Goal: Task Accomplishment & Management: Use online tool/utility

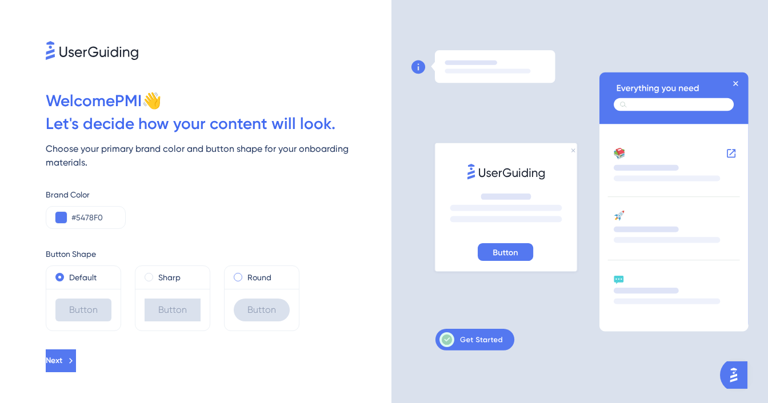
click at [238, 273] on span at bounding box center [238, 277] width 9 height 9
click at [246, 275] on input "radio" at bounding box center [246, 275] width 0 height 0
click at [53, 208] on div "#5478F0" at bounding box center [86, 217] width 80 height 23
click at [59, 212] on button at bounding box center [60, 217] width 11 height 11
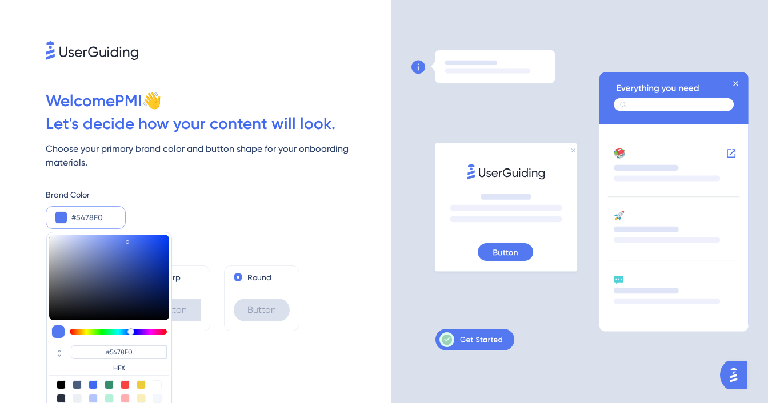
click at [93, 380] on div at bounding box center [93, 384] width 9 height 9
type input "#4169f0"
type input "#4169F0"
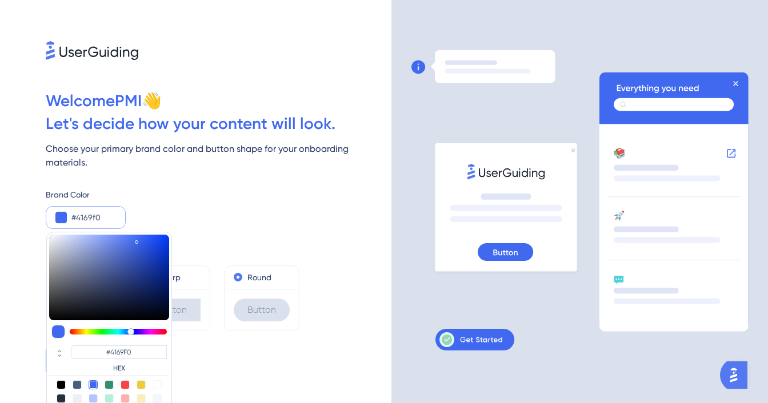
type input "#233f9c"
type input "#233F9C"
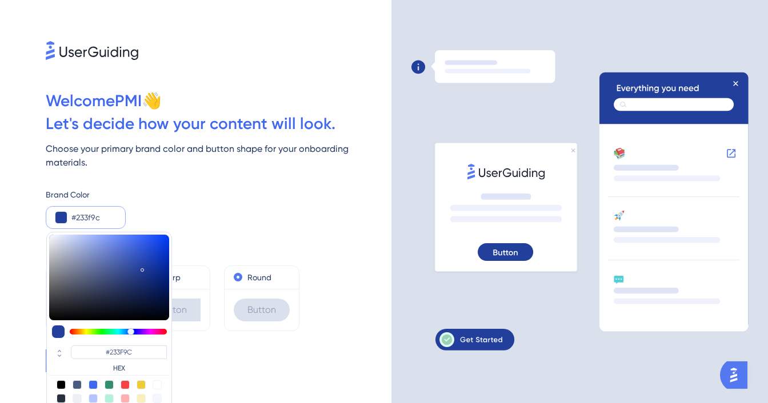
click at [142, 254] on div at bounding box center [109, 278] width 120 height 86
type input "#1e294f"
type input "#1E294F"
type input "#1d274c"
type input "#1D274C"
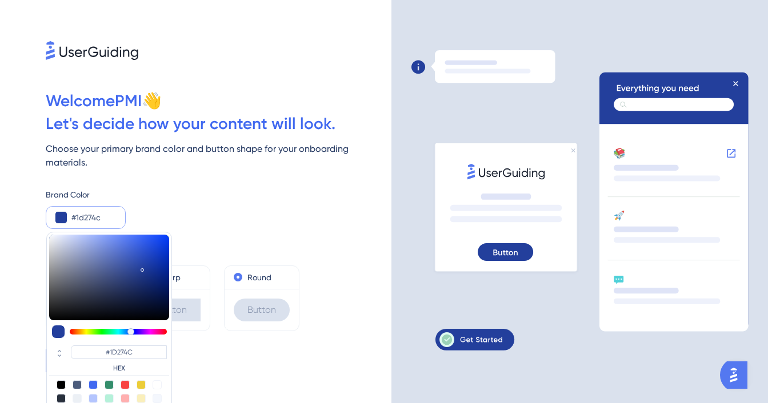
drag, startPoint x: 123, startPoint y: 281, endPoint x: 115, endPoint y: 279, distance: 7.8
click at [122, 281] on div at bounding box center [109, 278] width 120 height 86
type input "#1e284c"
type input "#1E284C"
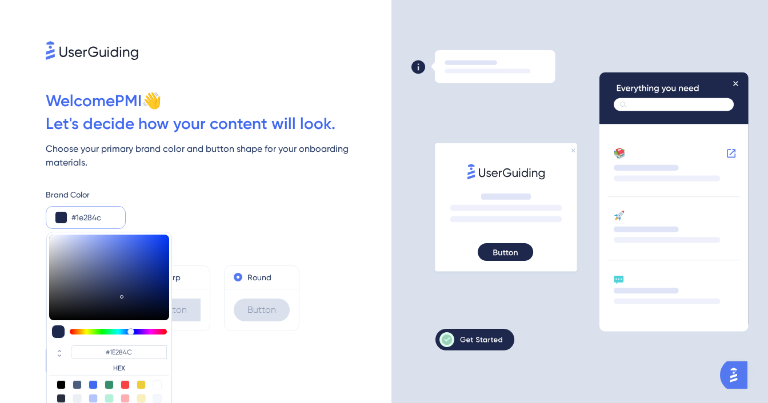
type input "#303a5d"
type input "#303A5D"
click at [107, 275] on div at bounding box center [109, 278] width 120 height 86
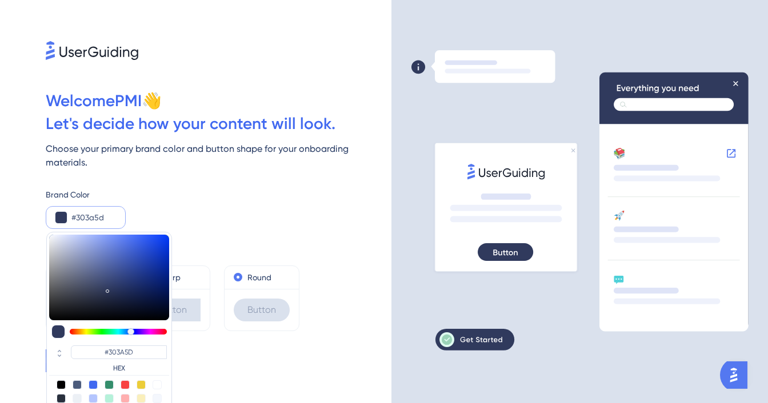
type input "#4b5e9d"
type input "#4B5E9D"
type input "#4b5f9f"
type input "#4B5F9F"
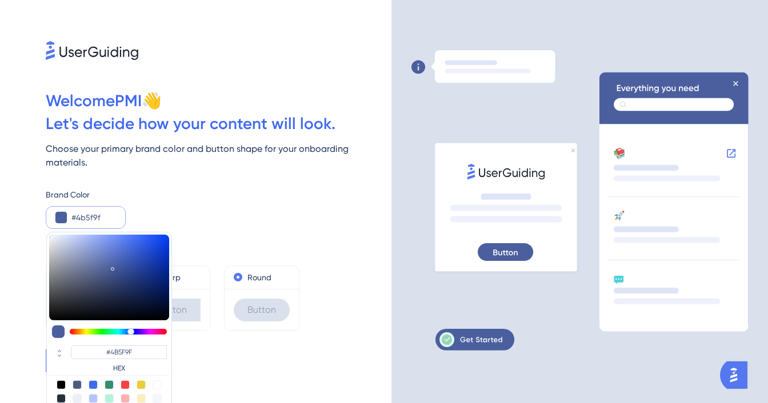
drag, startPoint x: 111, startPoint y: 254, endPoint x: 140, endPoint y: 236, distance: 33.6
click at [118, 249] on div at bounding box center [109, 278] width 120 height 86
type input "#4960ab"
type input "#4960AB"
type input "#3358d2"
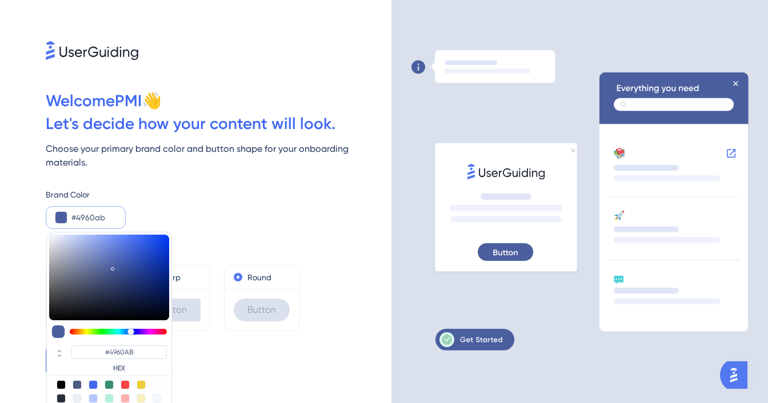
type input "#3358D2"
type input "#3257d2"
type input "#3257D2"
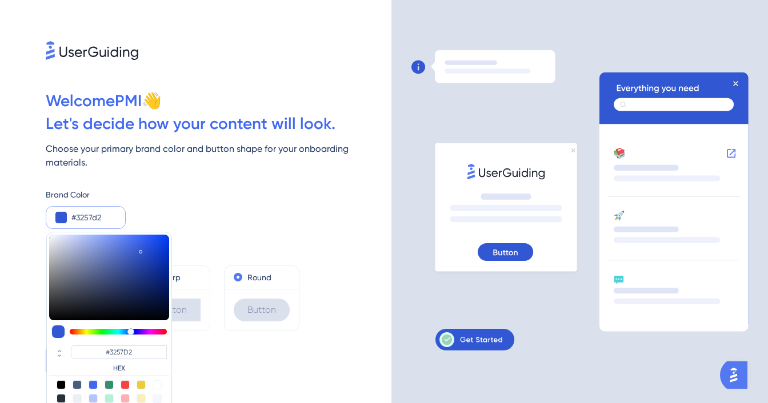
click at [141, 236] on div at bounding box center [109, 278] width 120 height 86
click at [113, 380] on div at bounding box center [109, 384] width 9 height 9
type input "#358e6c"
type input "#358E6C"
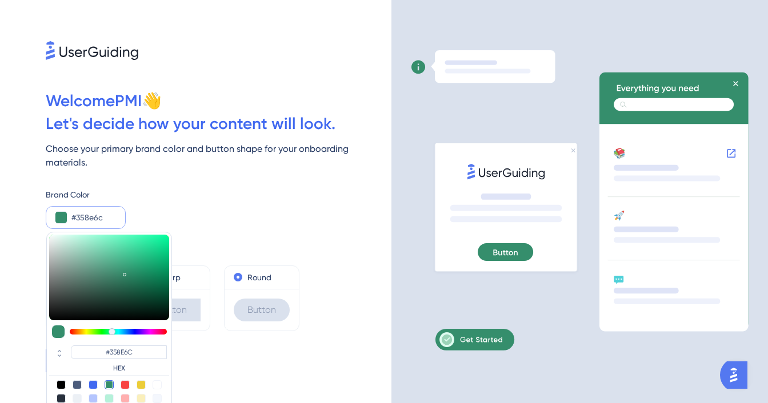
type input "#56a184"
type input "#56A184"
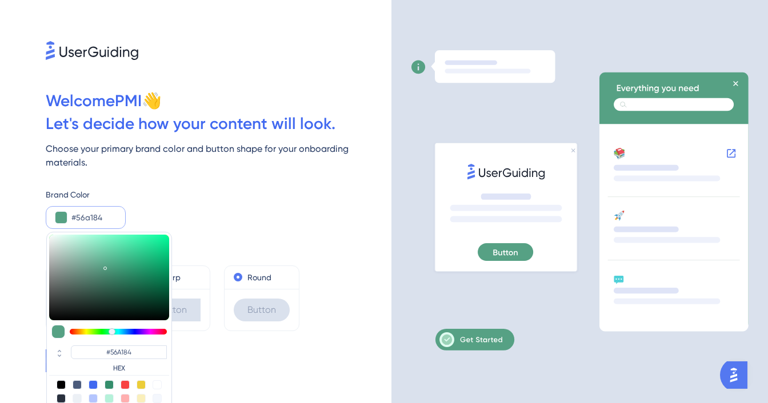
click at [105, 252] on div at bounding box center [109, 278] width 120 height 86
type input "#86baa6"
type input "#86BAA6"
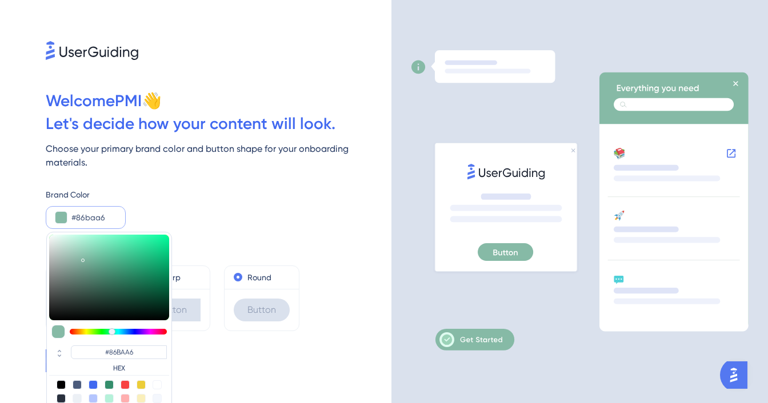
click at [83, 244] on div at bounding box center [109, 278] width 120 height 86
type input "#297a5b"
type input "#297A5B"
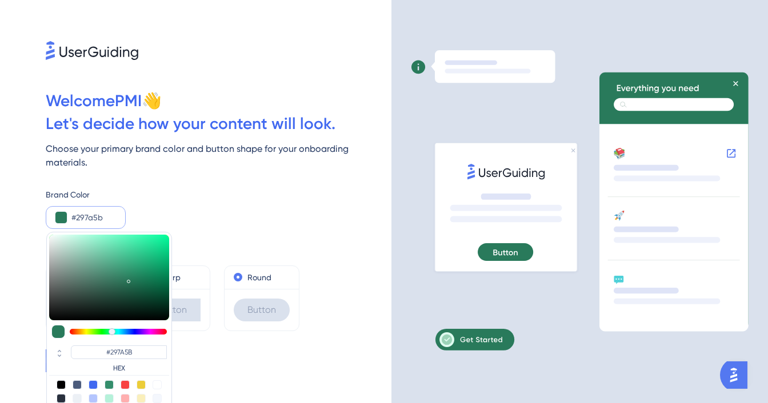
click at [129, 266] on div at bounding box center [109, 278] width 120 height 86
type input "#3f8b6e"
type input "#3F8B6E"
click at [114, 260] on div at bounding box center [109, 278] width 120 height 86
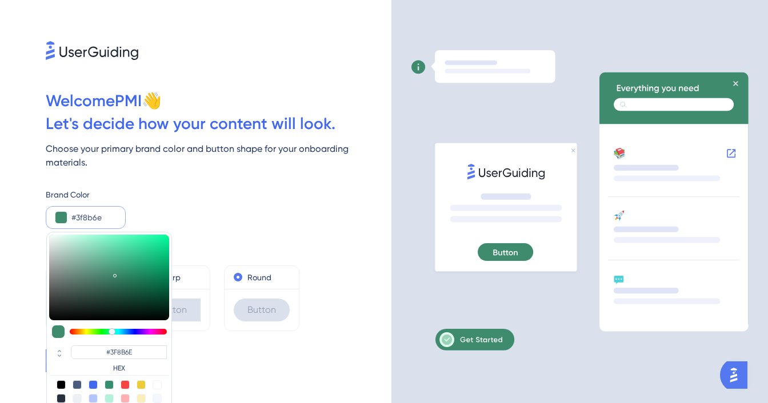
type input "#3c9c77"
type input "#3C9C77"
type input "#3c9d78"
type input "#3C9D78"
click at [123, 254] on div at bounding box center [109, 278] width 120 height 86
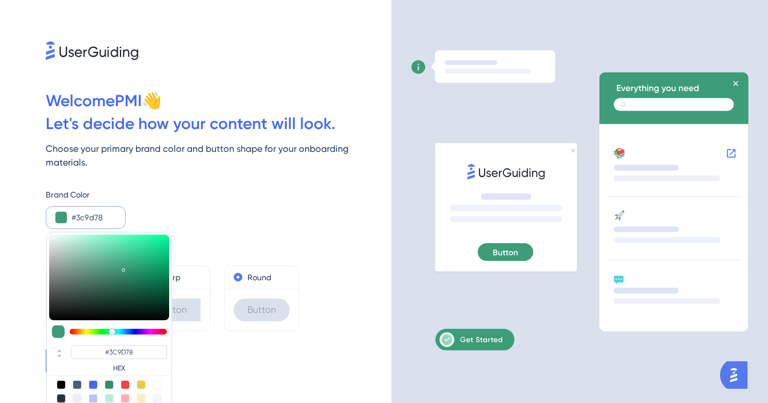
type input "#4f9f80"
type input "#4F9F80"
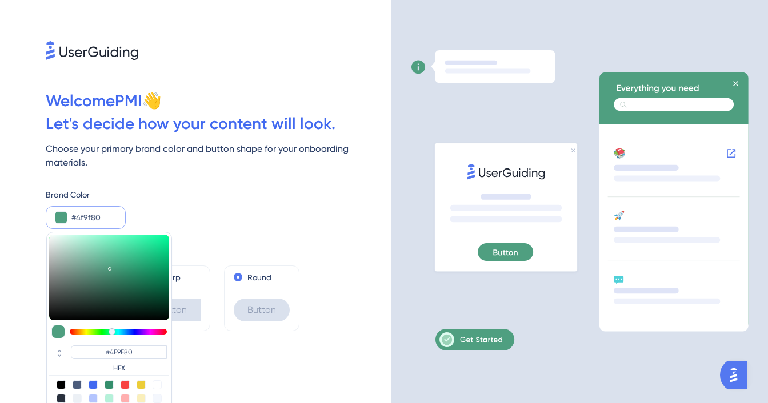
click at [110, 253] on div at bounding box center [109, 278] width 120 height 86
click at [117, 346] on input "#4F9F80" at bounding box center [119, 353] width 96 height 14
click at [266, 332] on div "Welcome PMI 👋 Let ' s decide how your content will look. Choose your primary br…" at bounding box center [195, 201] width 391 height 403
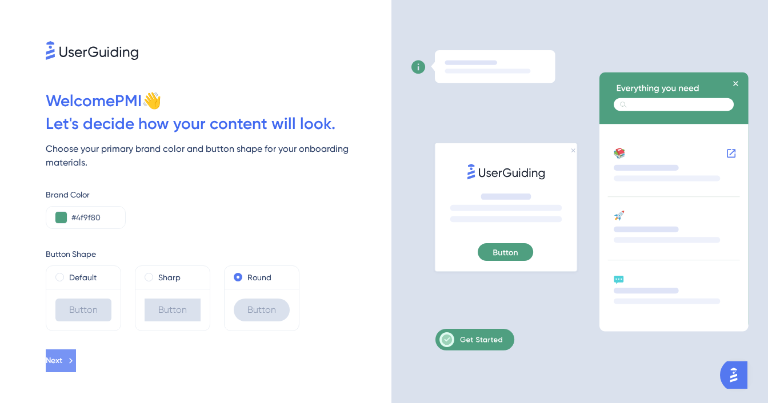
click at [76, 354] on button "Next" at bounding box center [61, 361] width 30 height 23
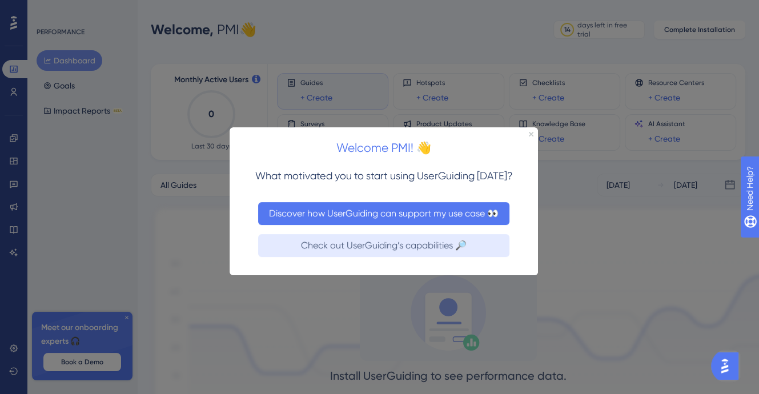
click at [406, 215] on button "Discover how UserGuiding can support my use case 👀" at bounding box center [383, 213] width 251 height 23
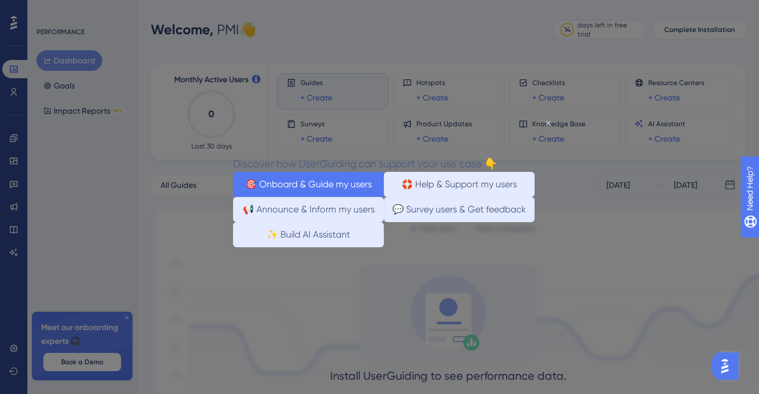
click at [319, 186] on button "🎯 Onboard & Guide my users" at bounding box center [308, 184] width 151 height 25
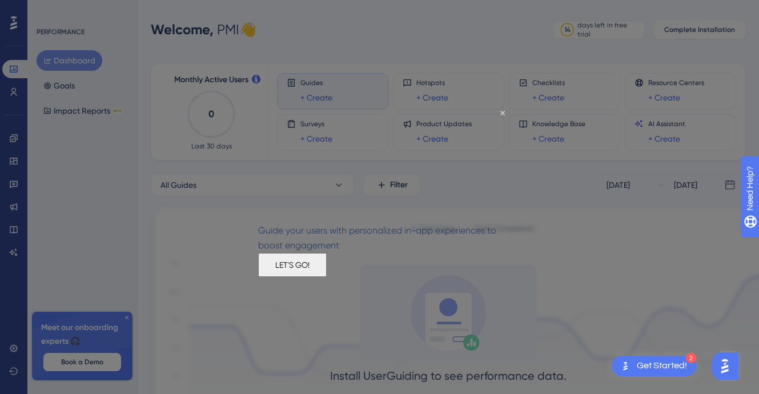
click at [327, 277] on button "LET'S GO!" at bounding box center [292, 265] width 69 height 24
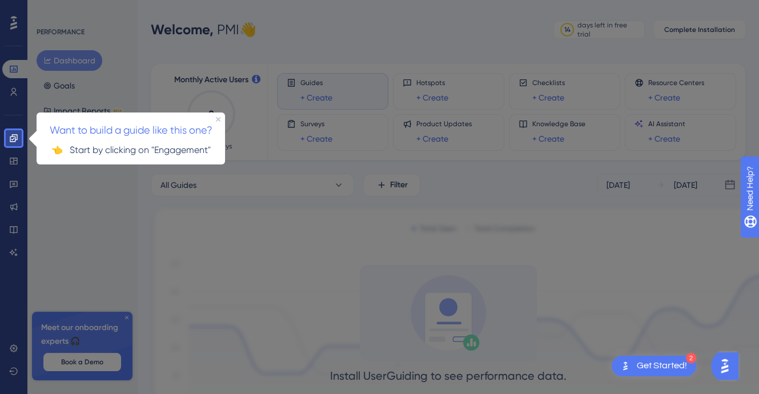
click at [215, 122] on h3 "Want to build a guide like this one?" at bounding box center [130, 129] width 175 height 17
click at [215, 118] on div "Want to build a guide like this one? 👈 Start by clicking on "Engagement"" at bounding box center [131, 138] width 188 height 52
click at [218, 120] on icon "Close Preview" at bounding box center [218, 119] width 5 height 5
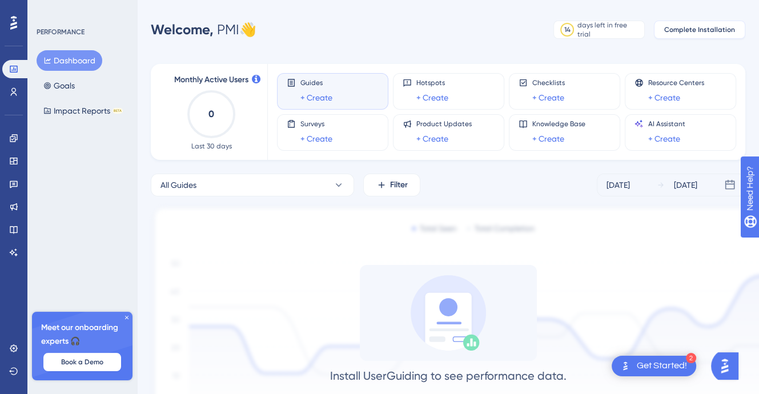
click at [709, 31] on span "Complete Installation" at bounding box center [699, 29] width 71 height 9
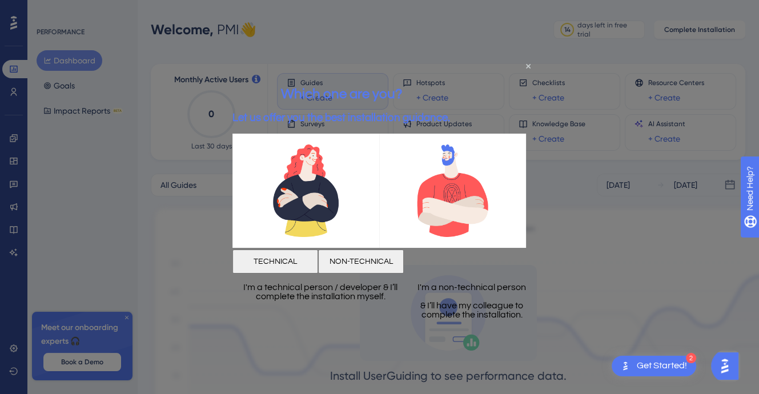
click at [313, 260] on button "TECHNICAL" at bounding box center [275, 261] width 86 height 24
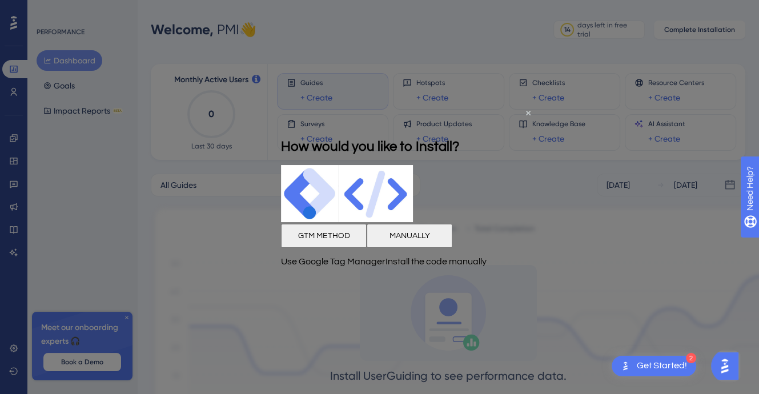
click at [324, 243] on button "GTM METHOD" at bounding box center [324, 236] width 86 height 24
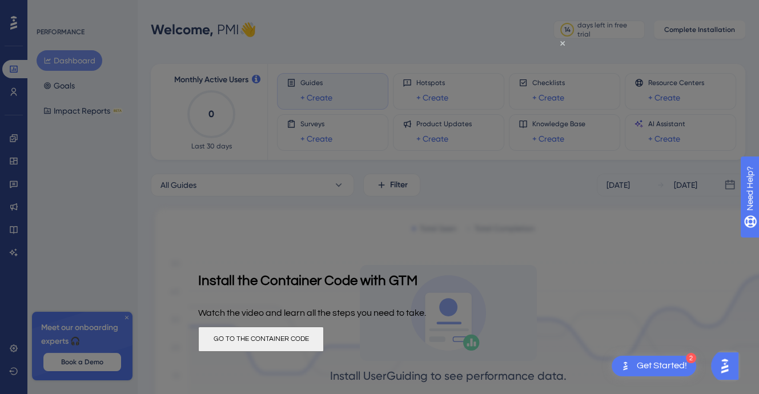
click at [69, 249] on div at bounding box center [379, 197] width 759 height 394
click at [73, 252] on div at bounding box center [379, 197] width 759 height 394
click at [563, 45] on icon "Close Preview" at bounding box center [562, 43] width 5 height 5
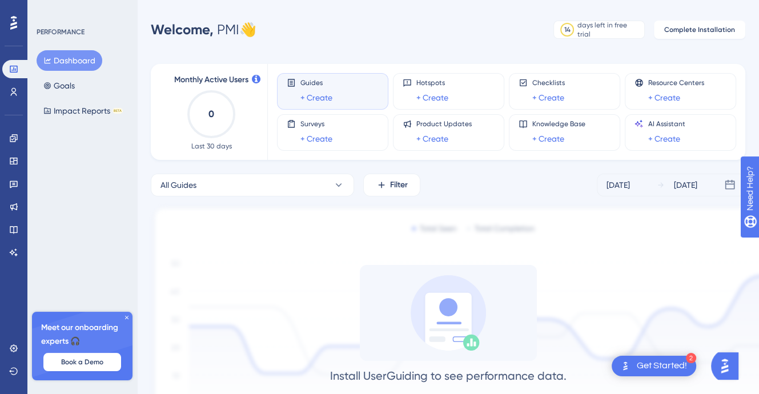
click at [316, 85] on span "Guides" at bounding box center [316, 82] width 32 height 9
click at [315, 98] on link "+ Create" at bounding box center [316, 98] width 32 height 14
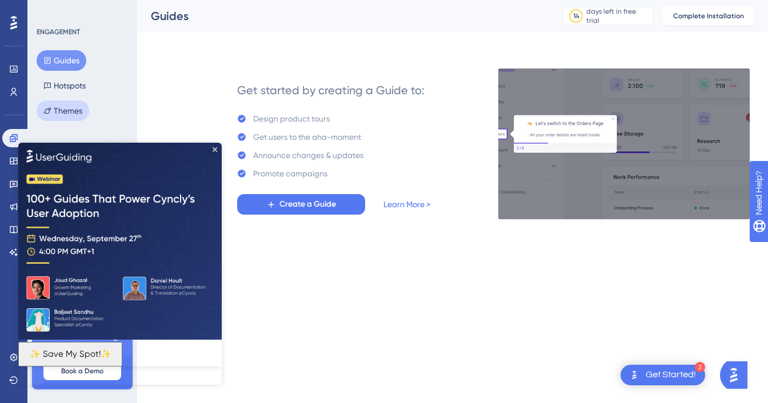
click at [59, 115] on button "Themes" at bounding box center [63, 111] width 53 height 21
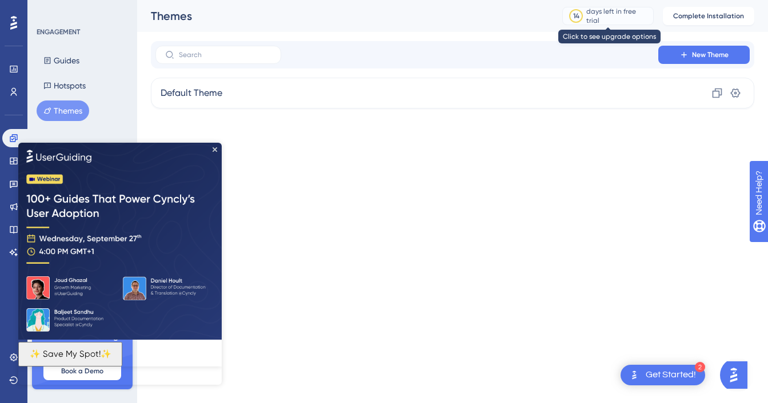
click at [599, 14] on div "days left in free trial" at bounding box center [617, 16] width 63 height 18
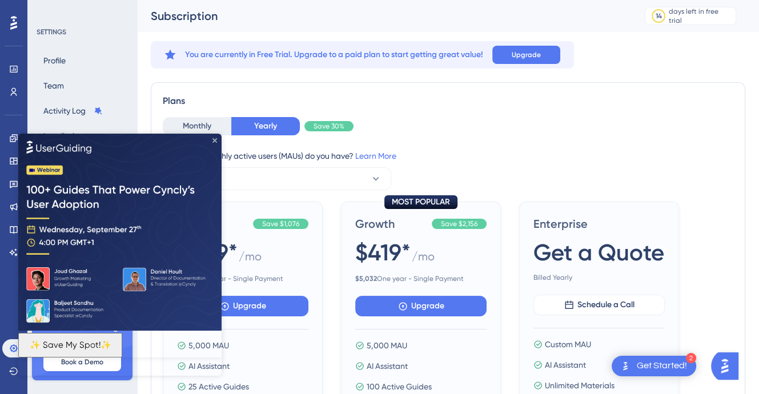
click at [214, 139] on icon "Close Preview" at bounding box center [214, 140] width 5 height 5
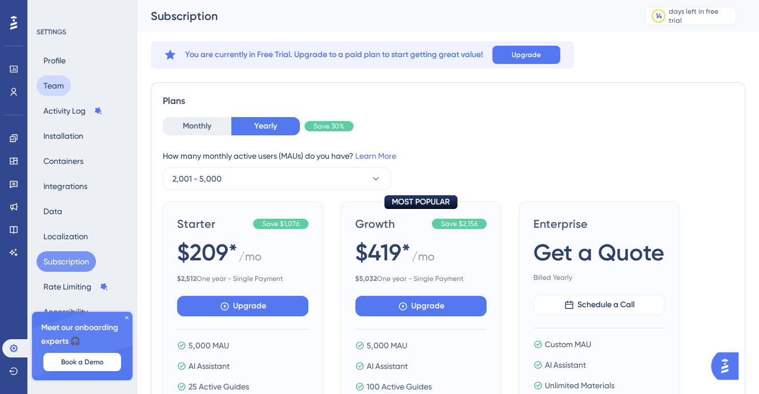
click at [59, 92] on button "Team" at bounding box center [54, 85] width 34 height 21
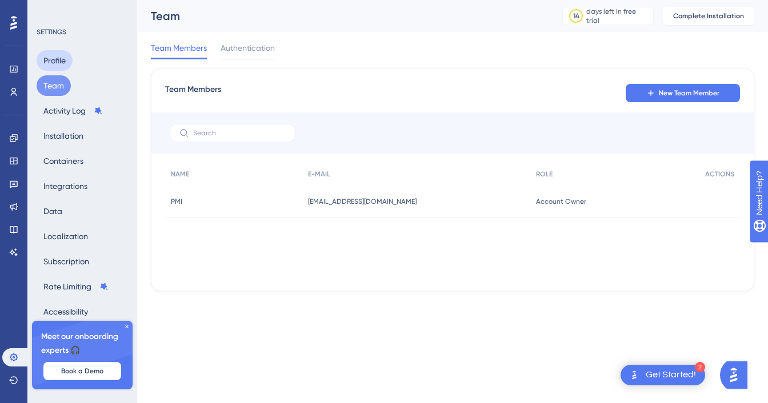
click at [50, 65] on button "Profile" at bounding box center [55, 60] width 36 height 21
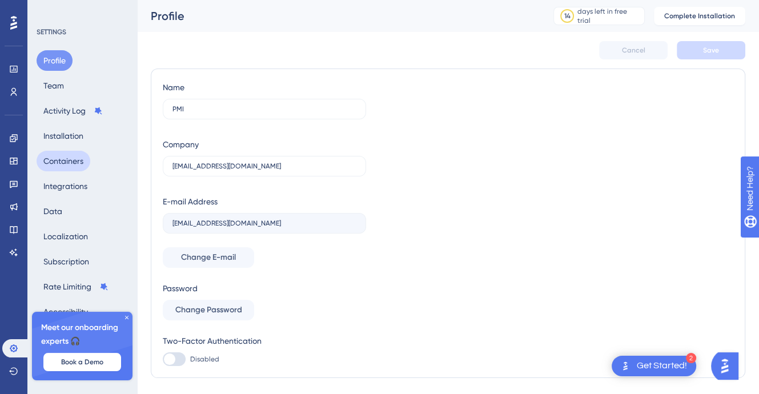
click at [64, 160] on button "Containers" at bounding box center [64, 161] width 54 height 21
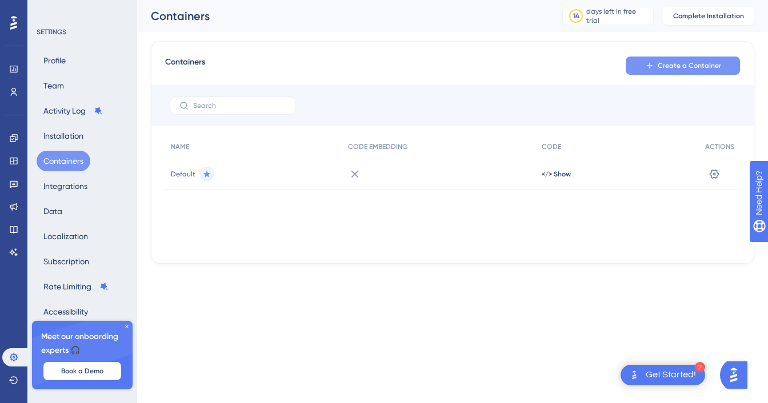
click at [704, 67] on span "Create a Container" at bounding box center [688, 65] width 63 height 9
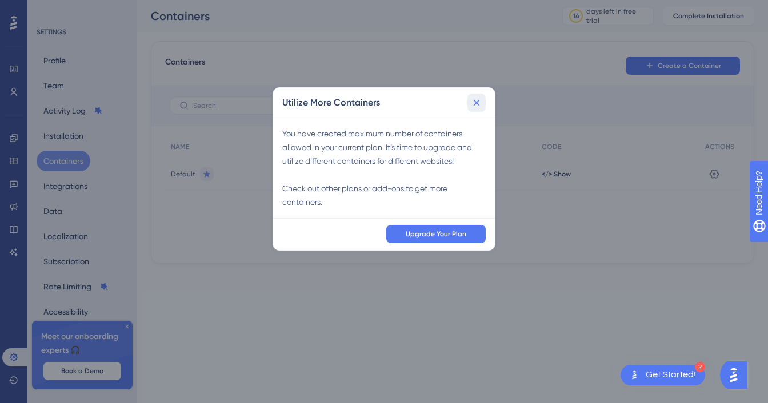
click at [477, 98] on icon at bounding box center [476, 102] width 11 height 11
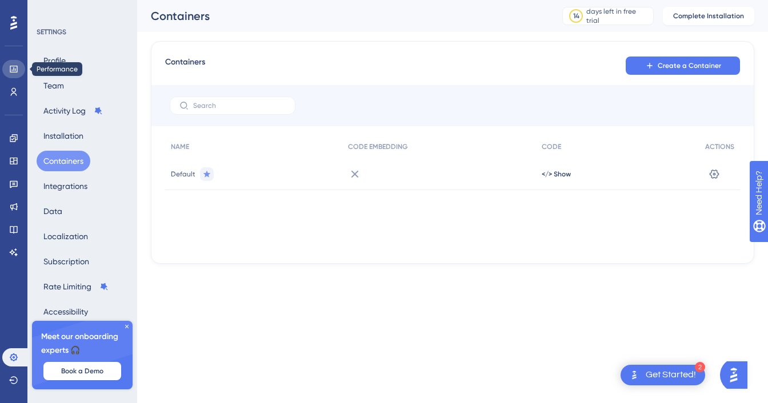
click at [13, 69] on icon at bounding box center [13, 69] width 9 height 9
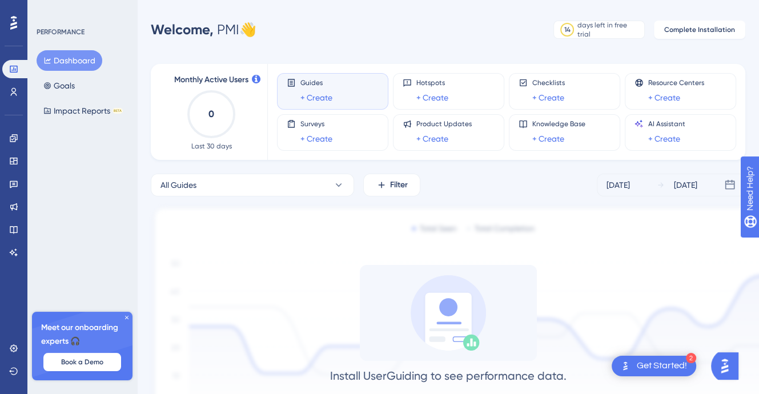
click at [203, 111] on icon "0" at bounding box center [211, 114] width 50 height 50
